Goal: Information Seeking & Learning: Learn about a topic

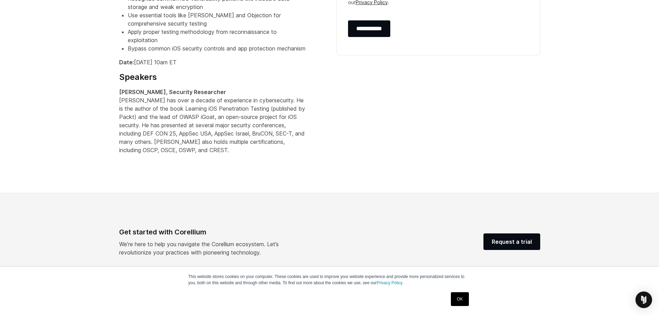
click at [145, 231] on div "Get started with Corellium" at bounding box center [207, 232] width 177 height 10
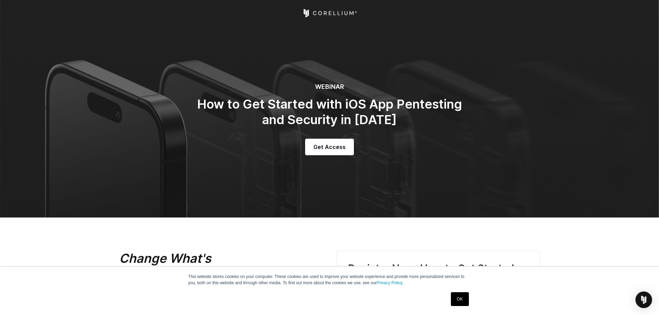
click at [331, 13] on icon "Corellium Home" at bounding box center [330, 13] width 3 height 4
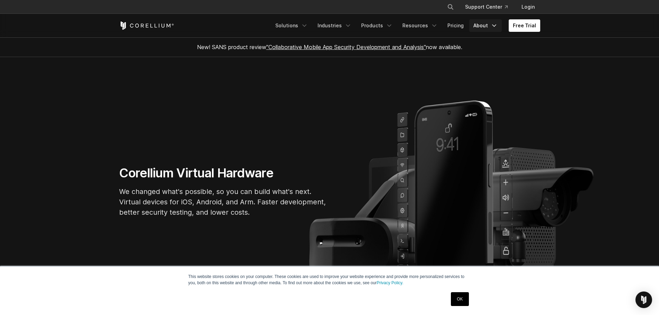
click at [489, 24] on link "About" at bounding box center [485, 25] width 33 height 12
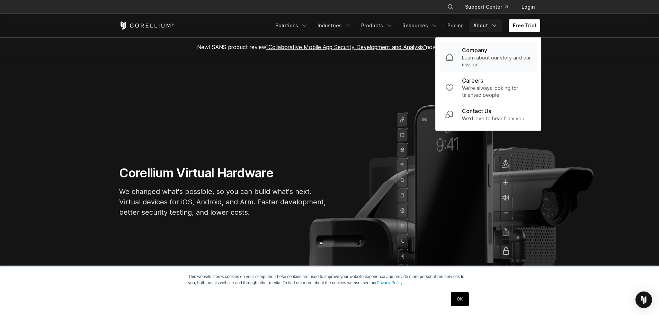
click at [483, 51] on p "Company" at bounding box center [474, 50] width 25 height 8
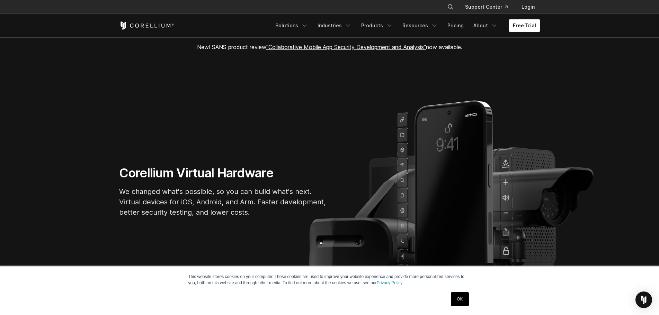
click at [460, 296] on link "OK" at bounding box center [460, 300] width 18 height 14
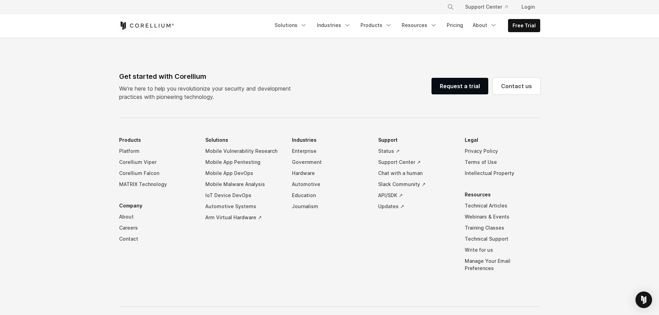
scroll to position [1173, 0]
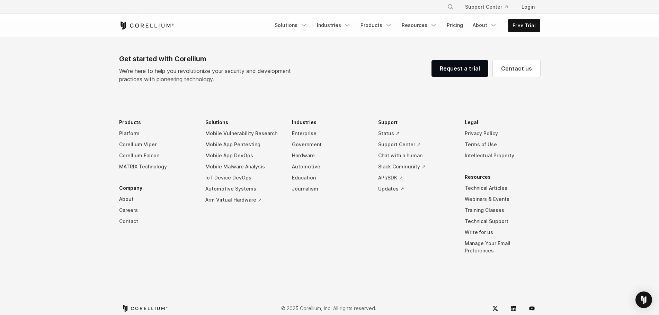
click at [128, 216] on link "Contact" at bounding box center [156, 221] width 75 height 11
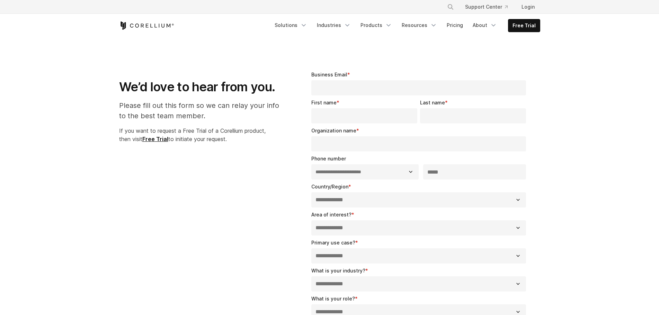
select select "**"
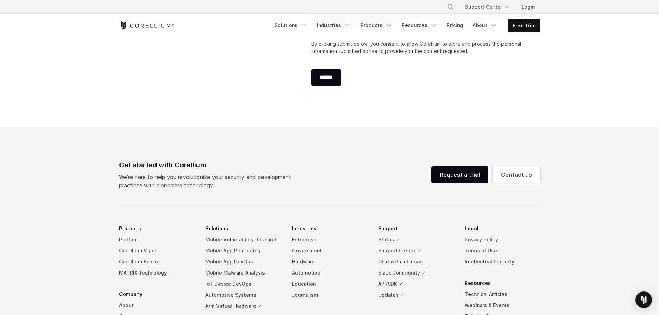
scroll to position [455, 0]
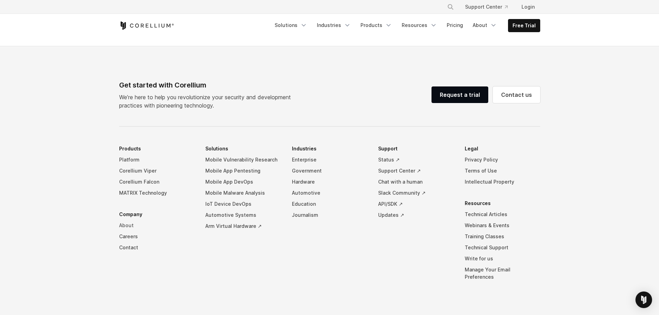
click at [127, 228] on link "About" at bounding box center [156, 225] width 75 height 11
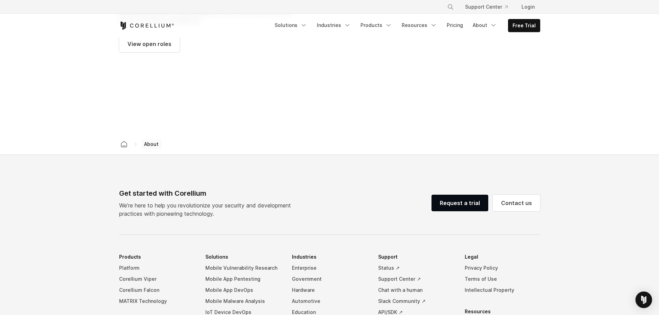
scroll to position [1039, 0]
drag, startPoint x: 161, startPoint y: 27, endPoint x: 129, endPoint y: 23, distance: 32.5
click at [132, 24] on div "Free Trial" at bounding box center [194, 25] width 151 height 8
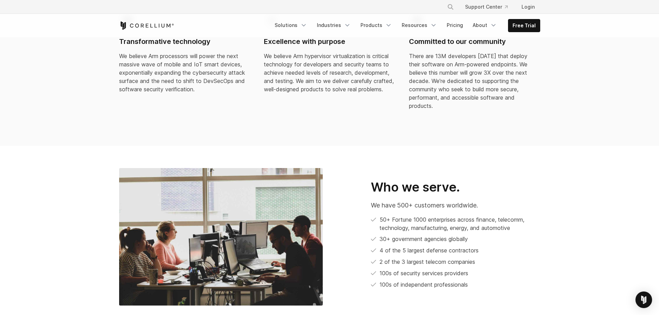
scroll to position [242, 0]
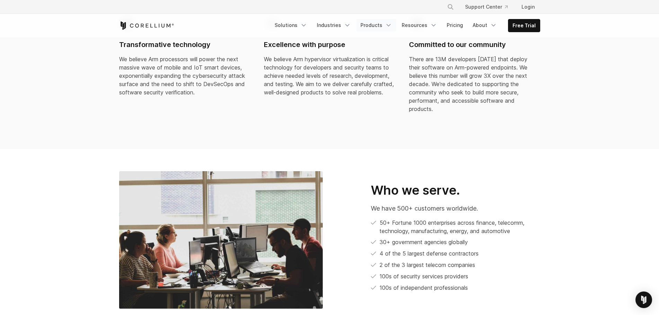
click at [377, 24] on link "Products" at bounding box center [376, 25] width 40 height 12
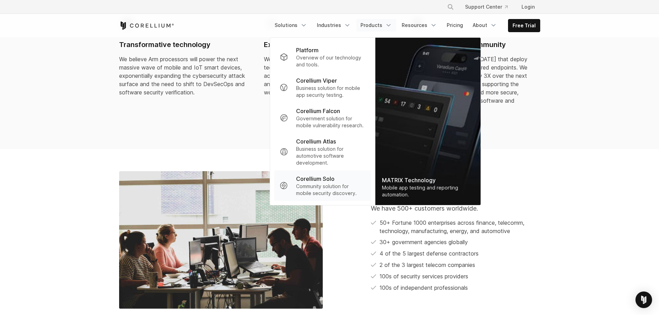
click at [328, 186] on p "Community solution for mobile security discovery." at bounding box center [330, 190] width 69 height 14
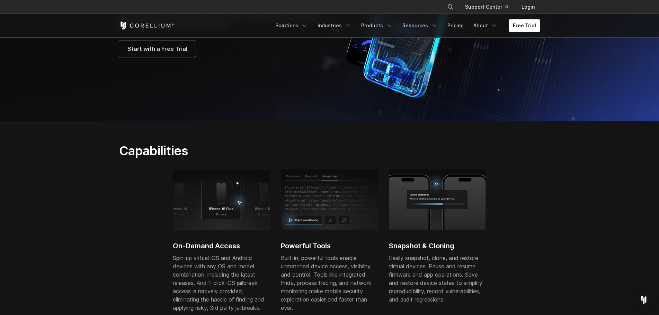
scroll to position [139, 0]
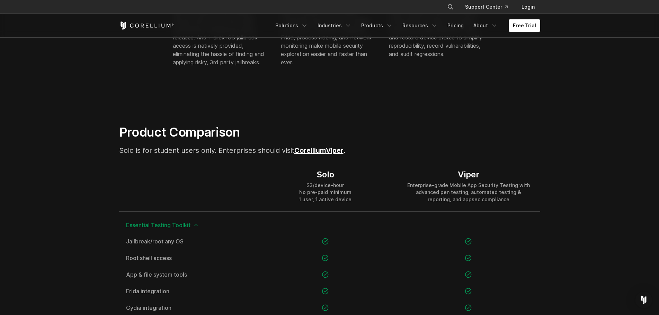
scroll to position [391, 0]
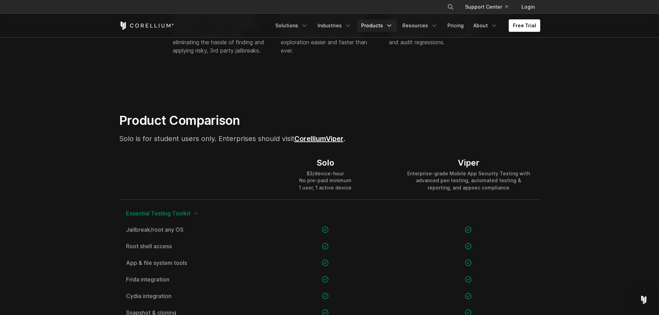
click at [392, 25] on icon "Navigation Menu" at bounding box center [389, 25] width 7 height 7
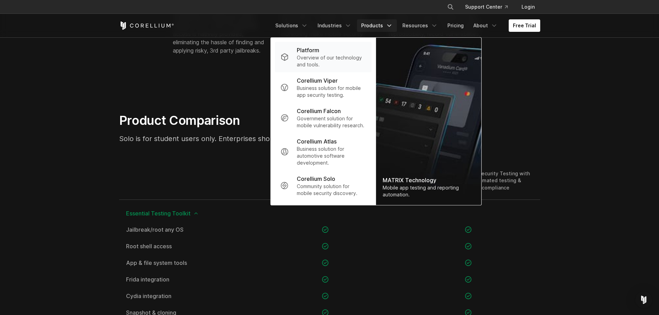
click at [333, 55] on p "Overview of our technology and tools." at bounding box center [331, 61] width 69 height 14
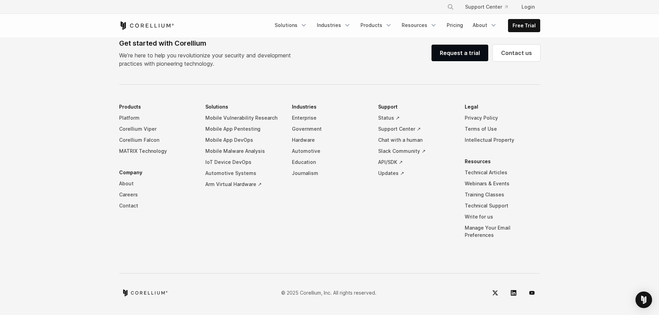
scroll to position [3186, 0]
click at [414, 29] on link "Resources" at bounding box center [420, 25] width 44 height 12
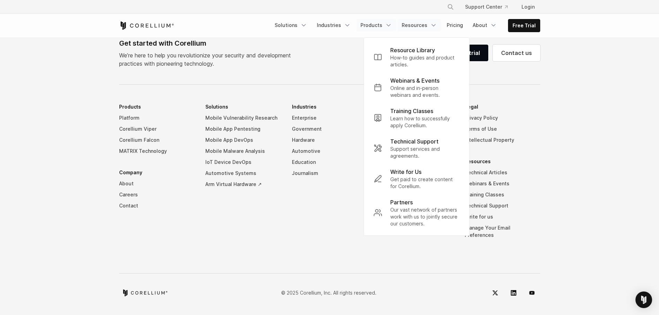
click at [376, 27] on link "Products" at bounding box center [376, 25] width 40 height 12
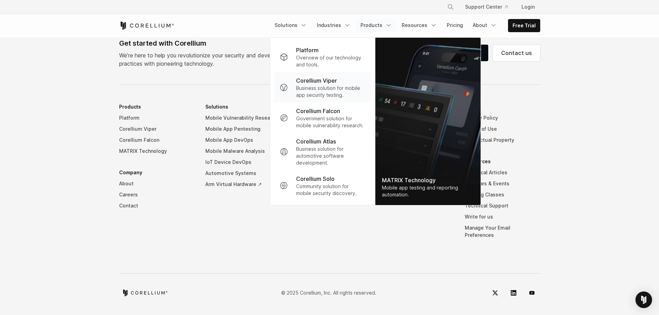
click at [330, 83] on p "Corellium Viper" at bounding box center [316, 81] width 41 height 8
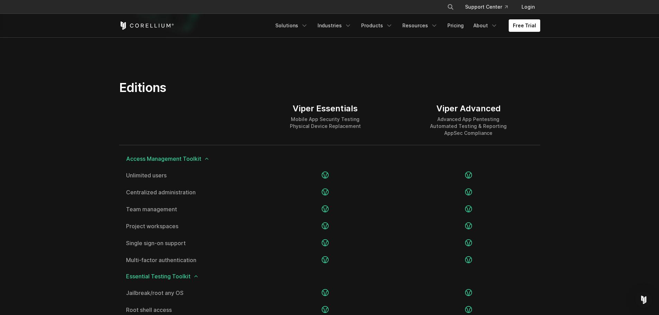
scroll to position [623, 0]
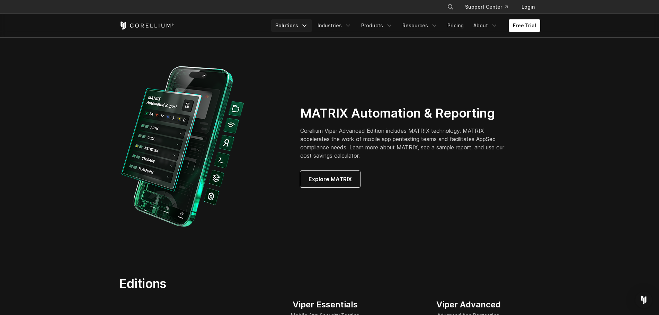
click at [302, 24] on link "Solutions" at bounding box center [291, 25] width 41 height 12
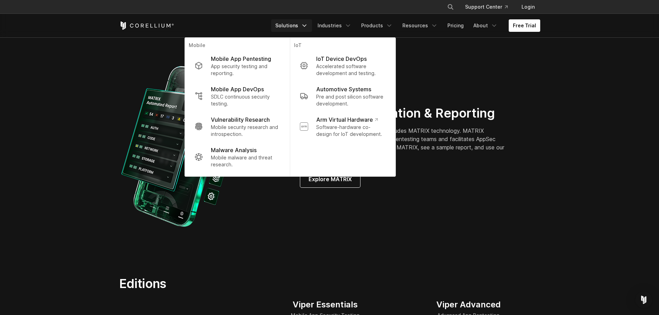
click at [493, 71] on div "MATRIX Automation & Reporting Corellium Viper Advanced Edition includes MATRIX …" at bounding box center [329, 147] width 435 height 170
